Goal: Information Seeking & Learning: Check status

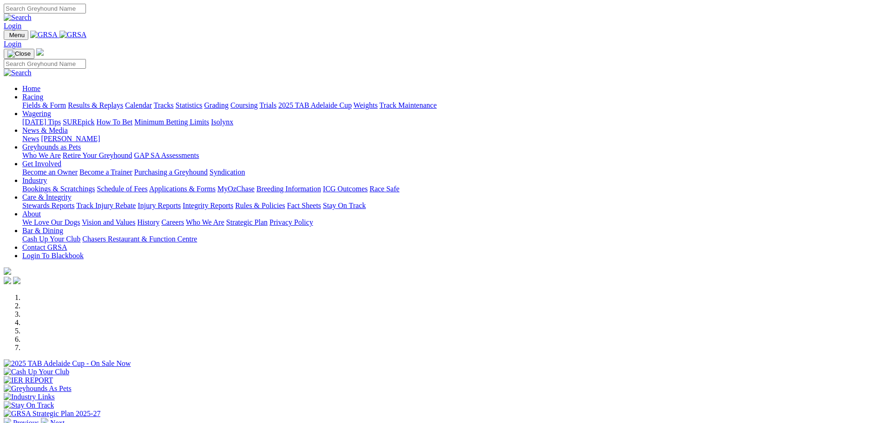
click at [95, 185] on link "Bookings & Scratchings" at bounding box center [58, 189] width 72 height 8
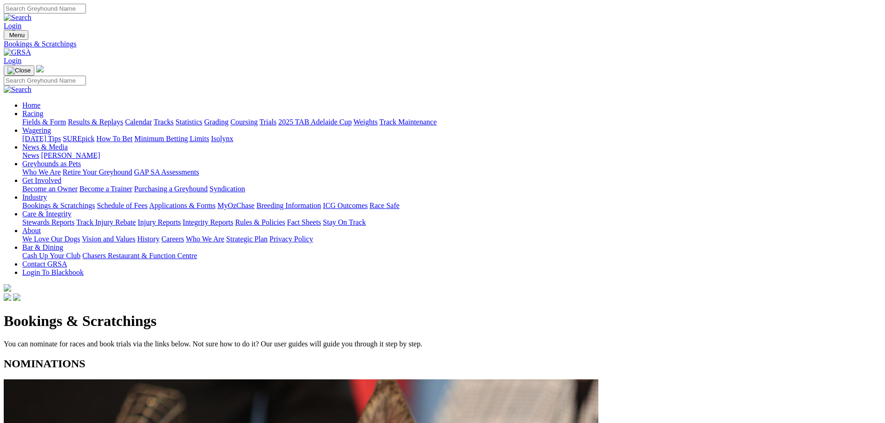
click at [152, 118] on link "Calendar" at bounding box center [138, 122] width 27 height 8
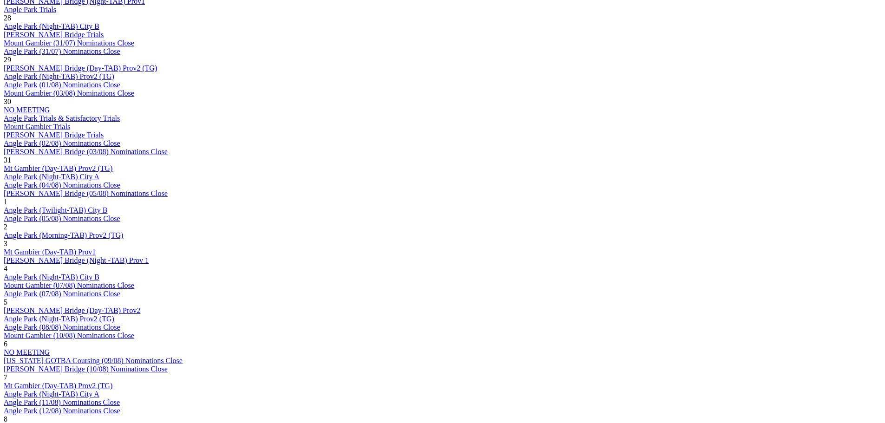
scroll to position [558, 0]
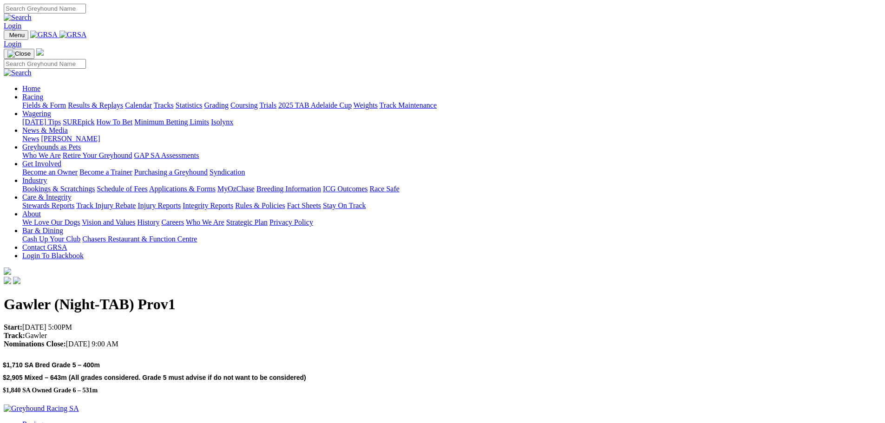
click at [123, 101] on link "Results & Replays" at bounding box center [95, 105] width 55 height 8
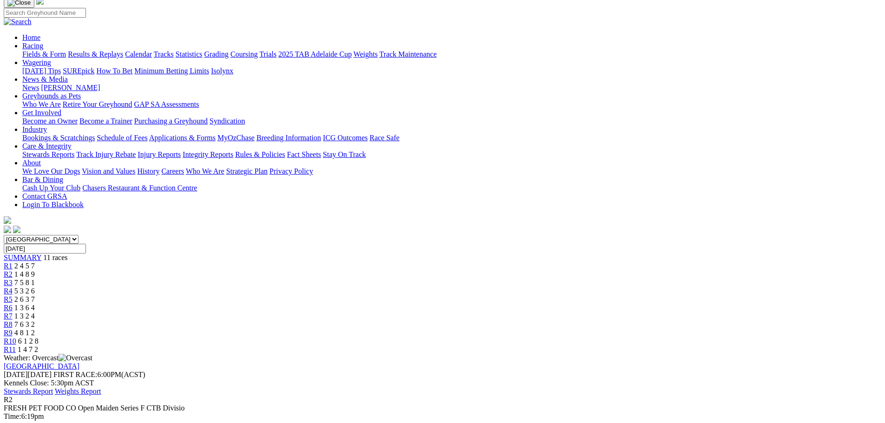
scroll to position [46, 0]
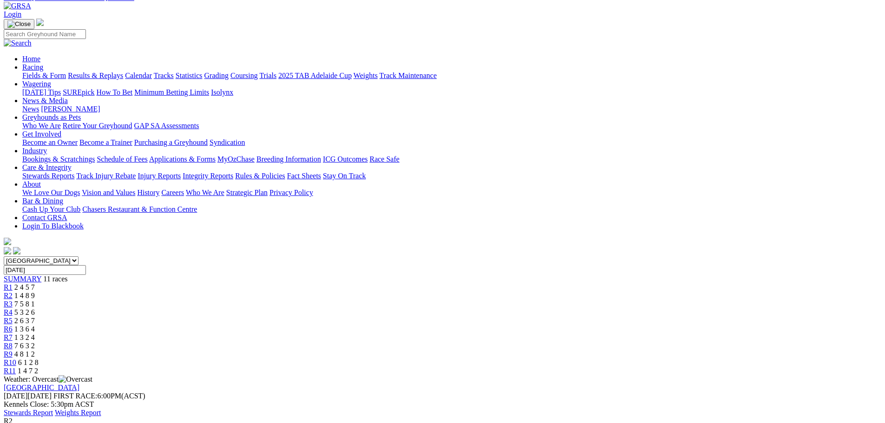
click at [38, 367] on span "1 4 7 2" at bounding box center [28, 371] width 20 height 8
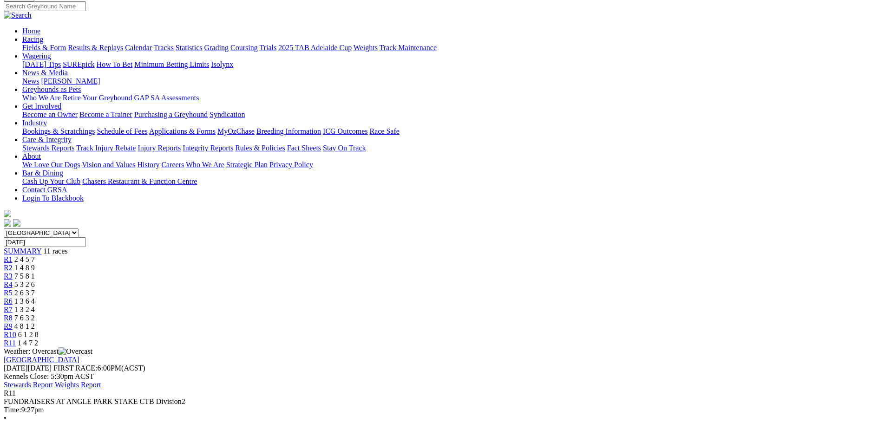
scroll to position [93, 0]
